Goal: Find contact information: Find contact information

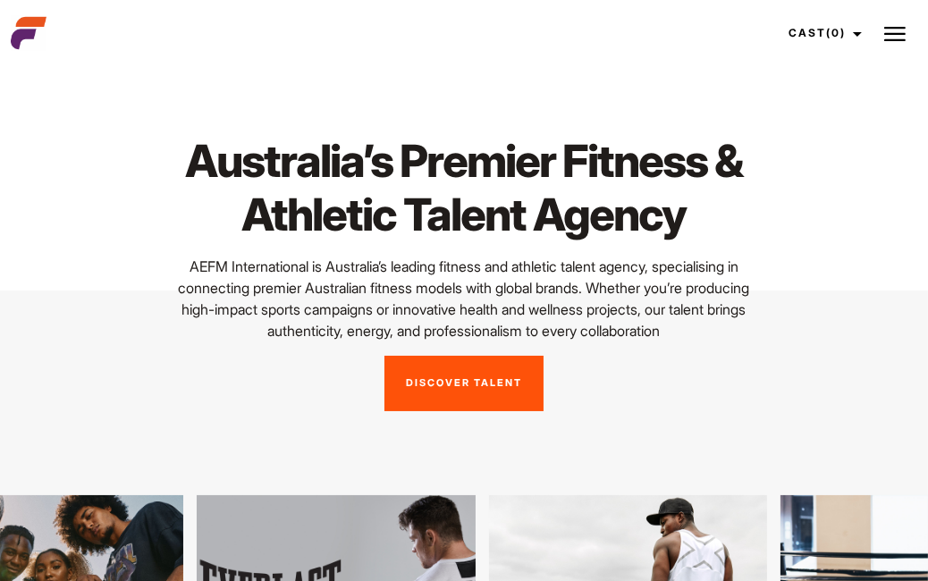
click at [895, 36] on img at bounding box center [895, 33] width 21 height 21
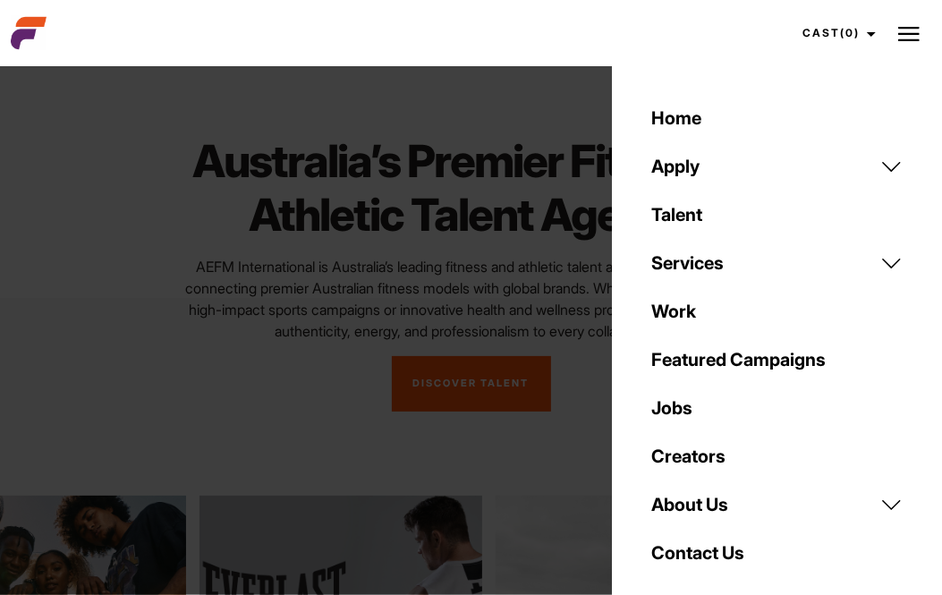
click at [701, 555] on link "Contact Us" at bounding box center [776, 553] width 273 height 48
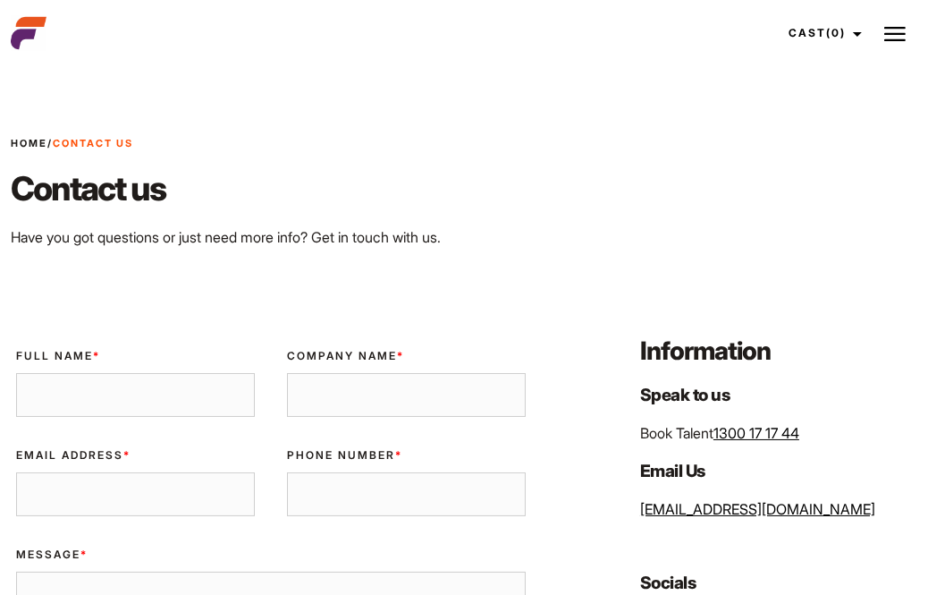
drag, startPoint x: 758, startPoint y: 433, endPoint x: 556, endPoint y: 431, distance: 202.1
click at [556, 431] on div "Validate Email [GEOGRAPHIC_DATA] Full Name * Company Name * Email Address * Pho…" at bounding box center [464, 601] width 928 height 535
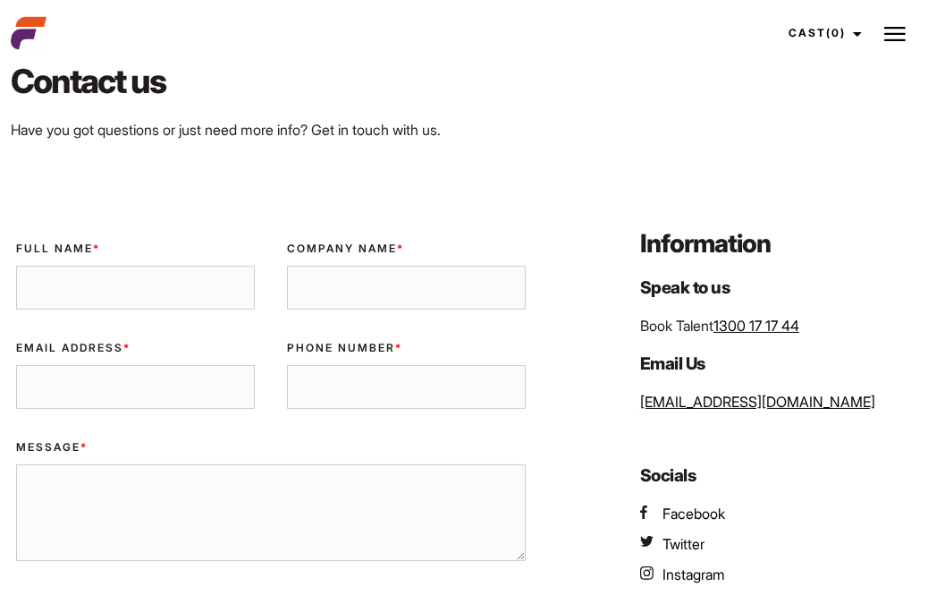
scroll to position [179, 0]
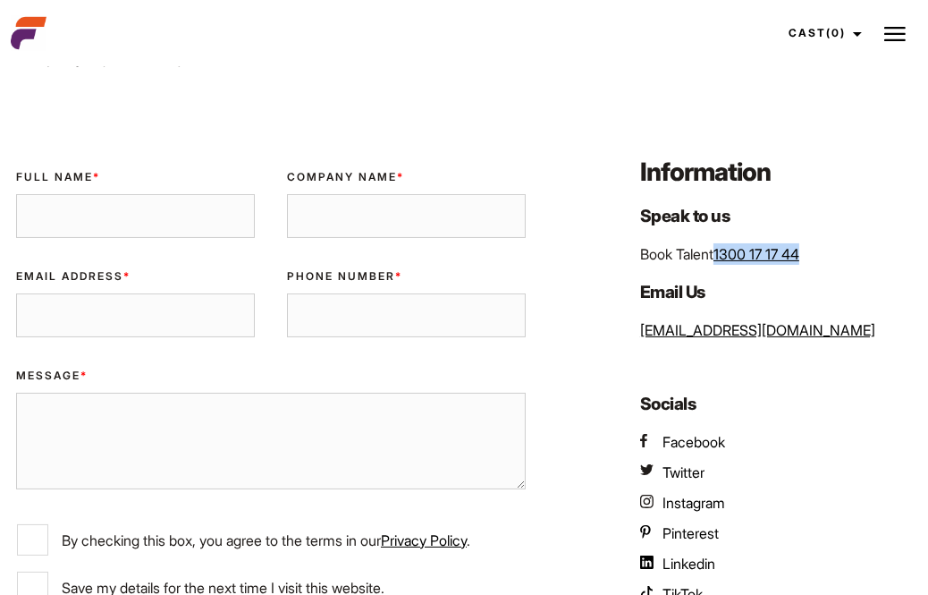
drag, startPoint x: 842, startPoint y: 257, endPoint x: 720, endPoint y: 262, distance: 122.6
click at [720, 262] on p "Book Talent 1300 17 17 44" at bounding box center [778, 253] width 277 height 21
drag, startPoint x: 820, startPoint y: 252, endPoint x: 725, endPoint y: 260, distance: 95.1
click at [725, 260] on p "Book Talent 1300 17 17 44" at bounding box center [778, 253] width 277 height 21
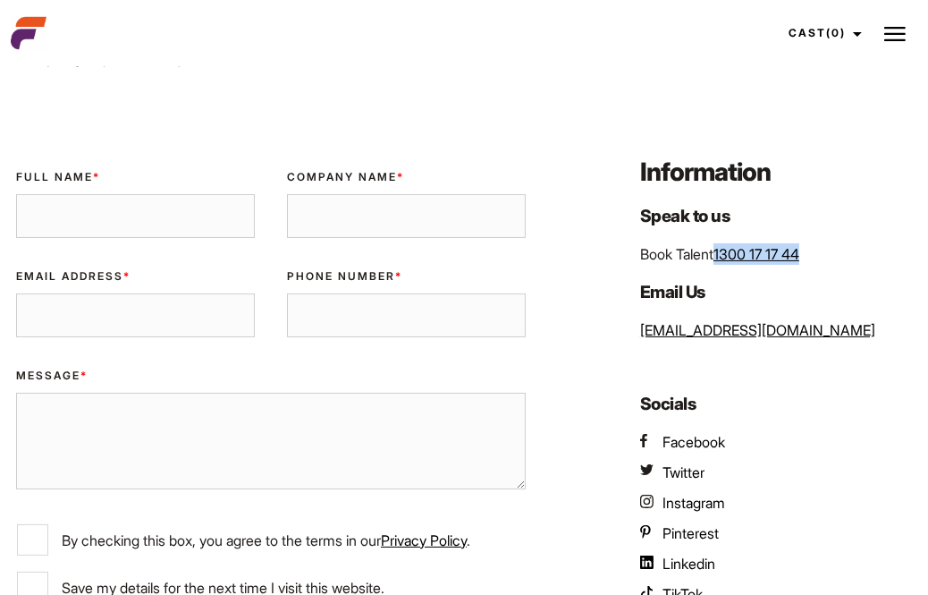
copy link "1300 17 17 44"
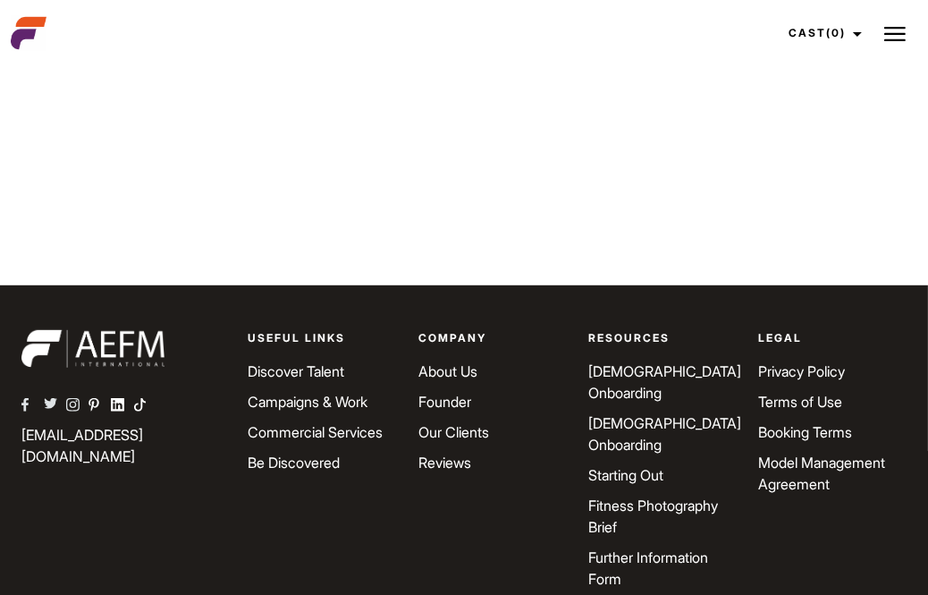
scroll to position [834, 0]
